Goal: Task Accomplishment & Management: Manage account settings

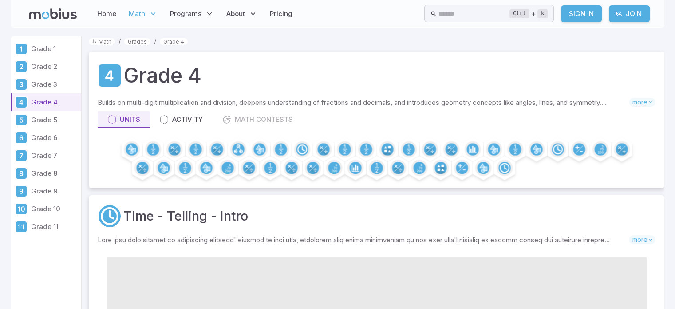
click at [584, 15] on link "Sign In" at bounding box center [581, 13] width 41 height 17
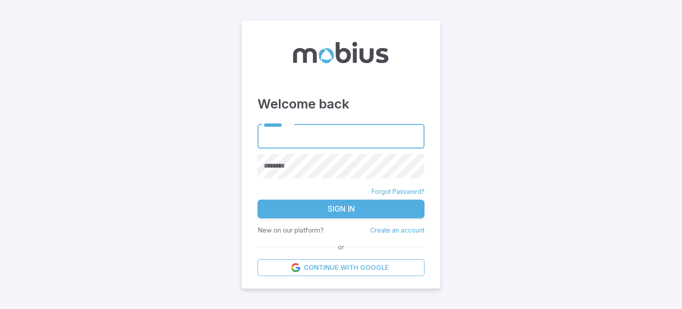
type input "**********"
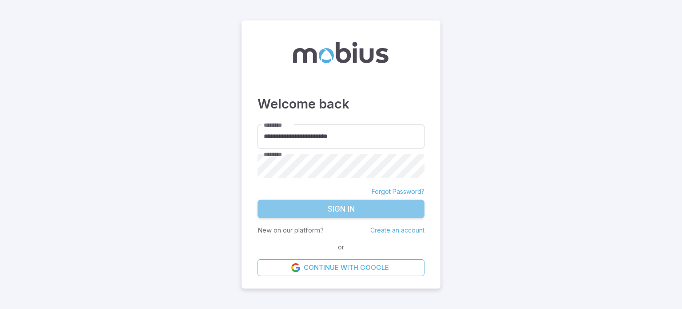
click at [326, 209] on button "Sign In" at bounding box center [341, 208] width 167 height 19
